Goal: Information Seeking & Learning: Check status

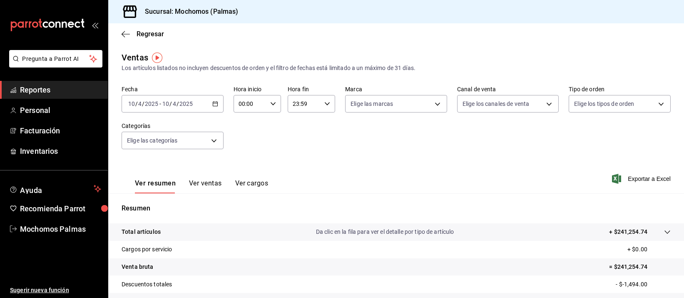
click at [212, 105] on icon "button" at bounding box center [215, 104] width 6 height 6
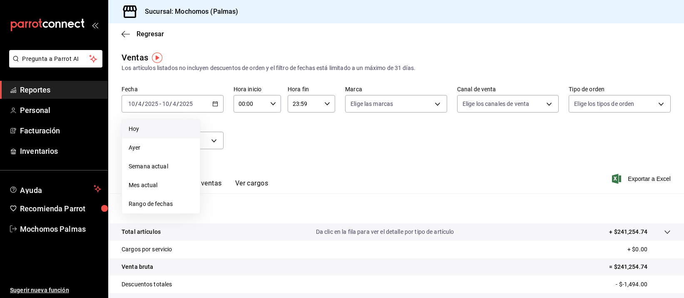
click at [162, 127] on span "Hoy" at bounding box center [161, 129] width 65 height 9
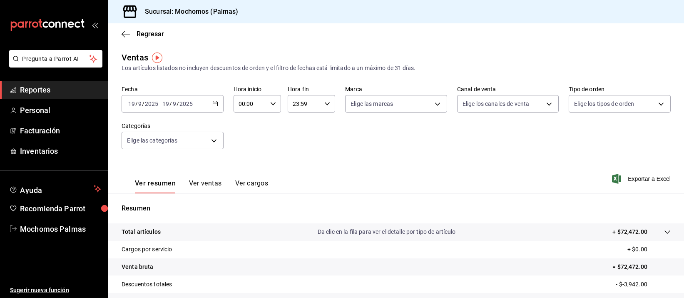
click at [273, 107] on div "00:00 Hora inicio" at bounding box center [257, 103] width 47 height 17
click at [244, 154] on span "04" at bounding box center [244, 153] width 10 height 7
type input "04:00"
click at [381, 157] on div at bounding box center [342, 149] width 684 height 298
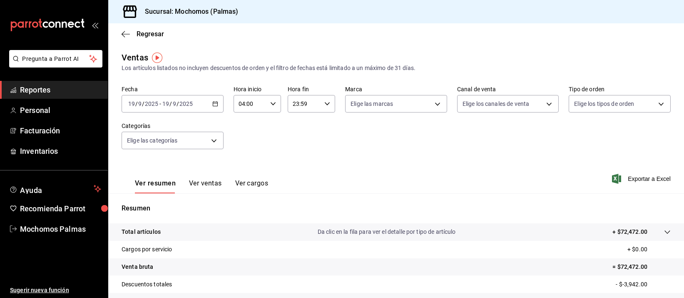
click at [53, 90] on span "Reportes" at bounding box center [60, 89] width 81 height 11
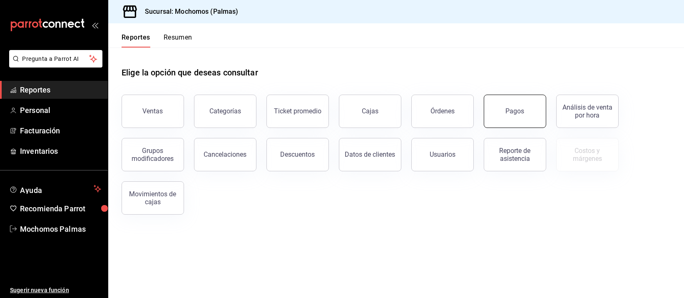
click at [525, 110] on button "Pagos" at bounding box center [515, 111] width 62 height 33
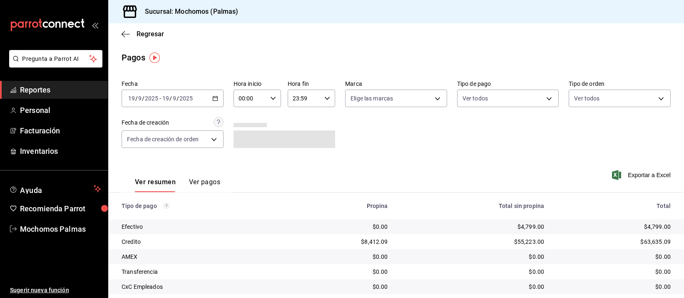
click at [216, 98] on \(Stroke\) "button" at bounding box center [215, 98] width 5 height 5
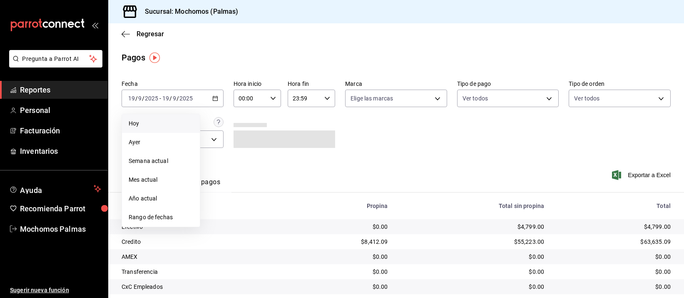
click at [133, 124] on span "Hoy" at bounding box center [161, 123] width 65 height 9
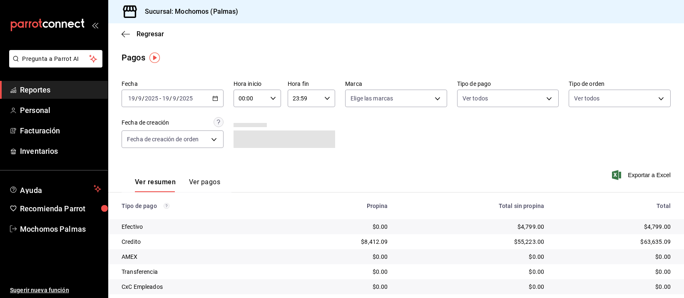
click at [273, 97] on icon "button" at bounding box center [273, 98] width 6 height 6
drag, startPoint x: 242, startPoint y: 150, endPoint x: 240, endPoint y: 145, distance: 4.7
click at [240, 145] on span "04" at bounding box center [244, 147] width 10 height 7
type input "04:00"
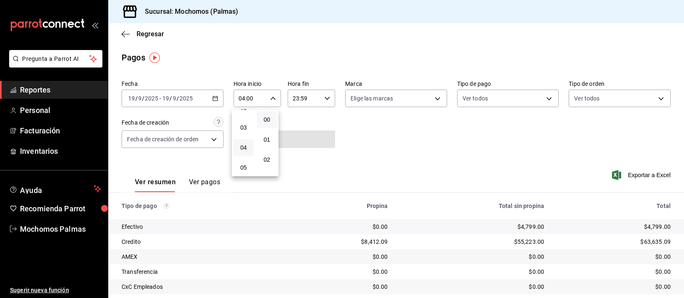
click at [490, 141] on div at bounding box center [342, 149] width 684 height 298
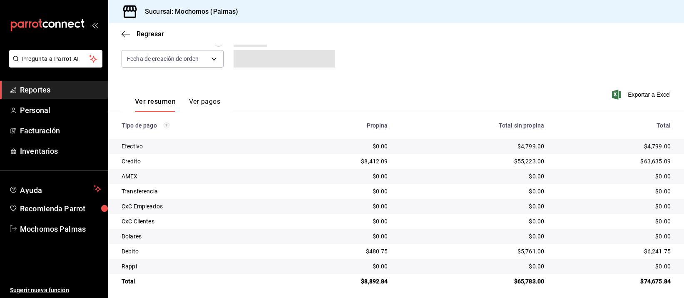
scroll to position [85, 0]
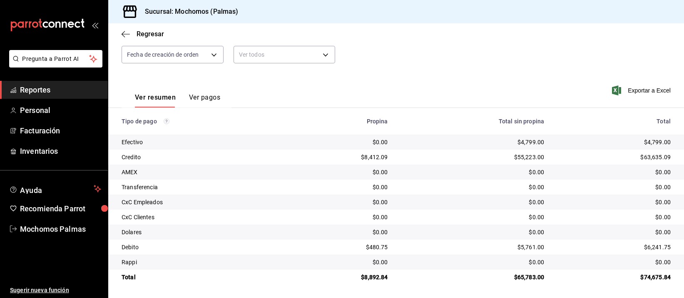
click at [529, 160] on div "$55,223.00" at bounding box center [473, 157] width 143 height 8
click at [566, 211] on td "$0.00" at bounding box center [617, 217] width 133 height 15
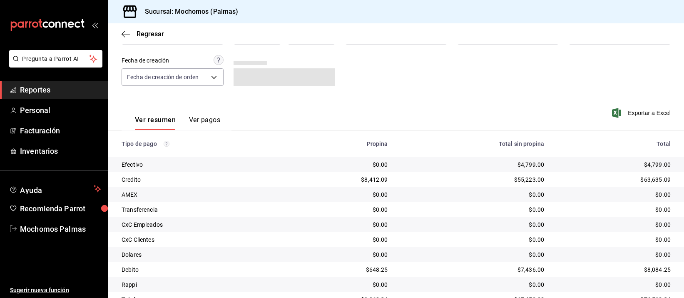
scroll to position [85, 0]
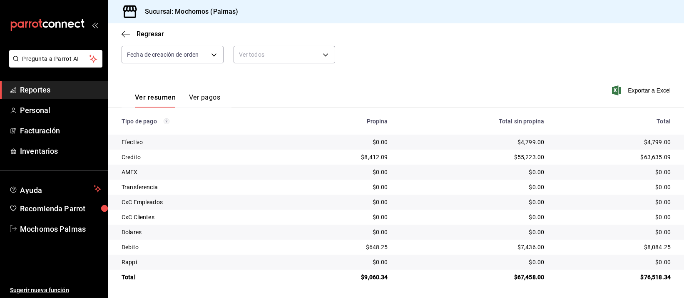
click at [484, 216] on div "$0.00" at bounding box center [473, 217] width 143 height 8
click at [511, 205] on div "$0.00" at bounding box center [473, 202] width 143 height 8
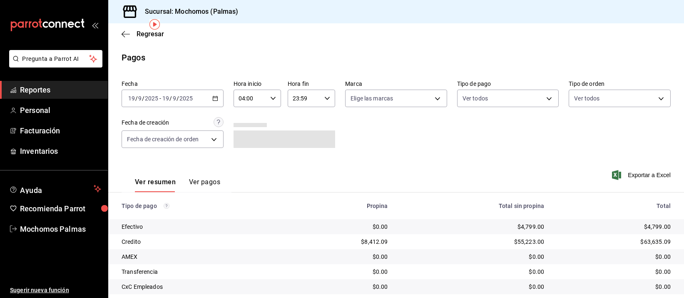
scroll to position [85, 0]
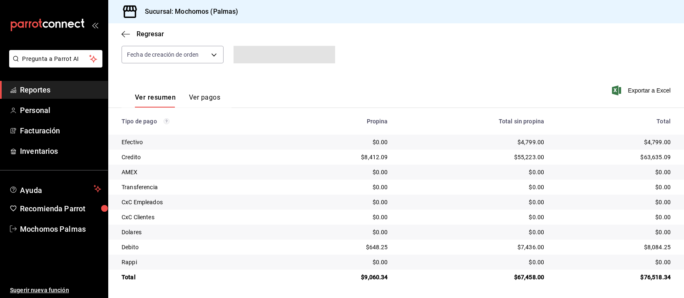
click at [507, 160] on div "$55,223.00" at bounding box center [473, 157] width 143 height 8
click at [502, 185] on div "$0.00" at bounding box center [473, 187] width 143 height 8
click at [504, 187] on div "$0.00" at bounding box center [473, 187] width 143 height 8
click at [509, 187] on div "$0.00" at bounding box center [473, 187] width 143 height 8
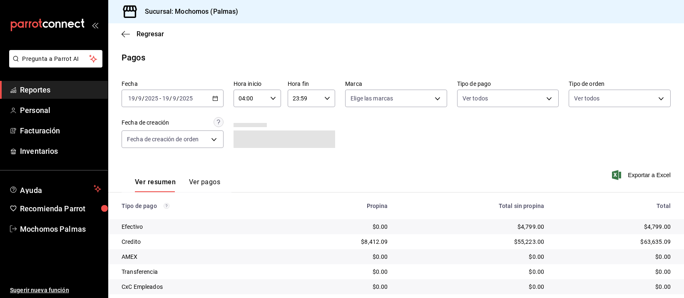
scroll to position [85, 0]
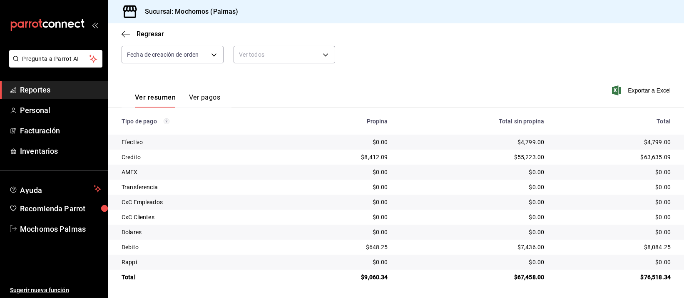
click at [566, 199] on div "$0.00" at bounding box center [614, 202] width 113 height 8
click at [455, 235] on div "$0.00" at bounding box center [473, 232] width 143 height 8
click at [432, 202] on div "$0.00" at bounding box center [473, 202] width 143 height 8
